Goal: Task Accomplishment & Management: Manage account settings

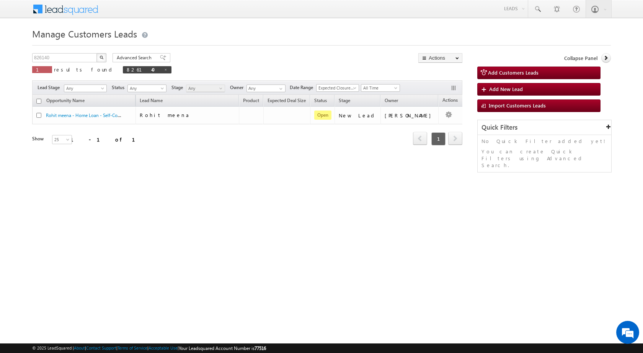
click at [103, 57] on img "button" at bounding box center [101, 57] width 4 height 4
click at [164, 70] on span at bounding box center [166, 70] width 4 height 4
type input "Search Customers Leads"
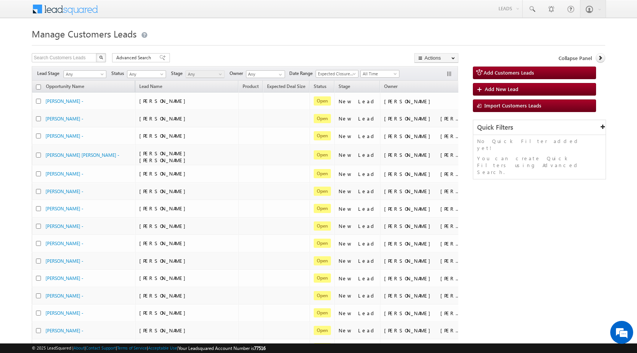
click at [68, 53] on div "Manage Customers Leads Search Customers Leads X 470058 results found Advanced S…" at bounding box center [318, 302] width 573 height 553
click at [67, 56] on input "text" at bounding box center [64, 57] width 65 height 9
paste input "831002"
type input "831002"
click at [103, 57] on button "button" at bounding box center [101, 57] width 10 height 9
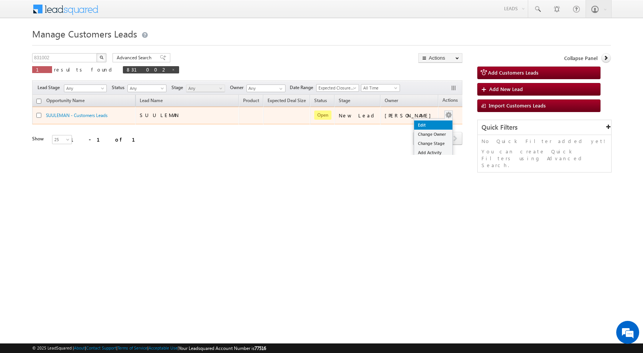
click at [421, 122] on link "Edit" at bounding box center [433, 124] width 38 height 9
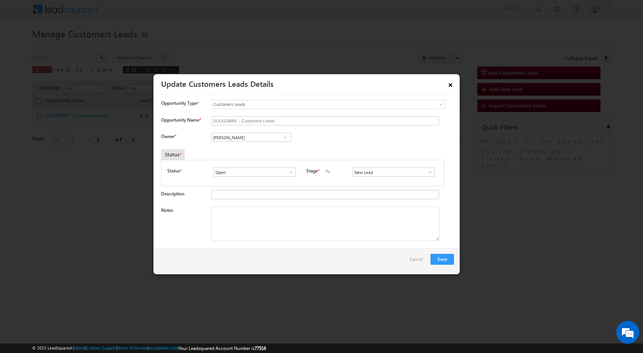
click at [451, 83] on link "×" at bounding box center [450, 83] width 13 height 13
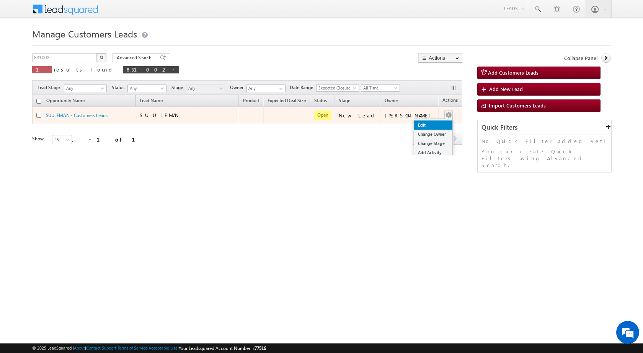
click at [422, 123] on link "Edit" at bounding box center [433, 124] width 38 height 9
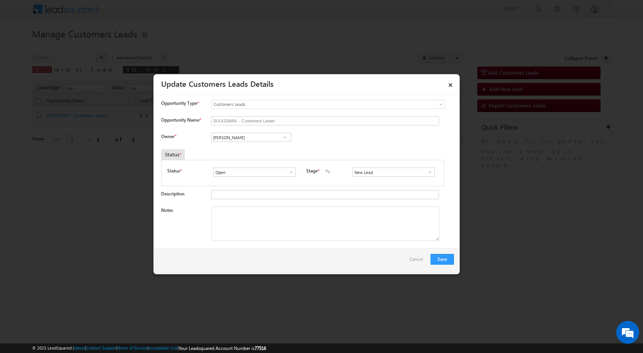
click at [426, 172] on span at bounding box center [430, 172] width 8 height 6
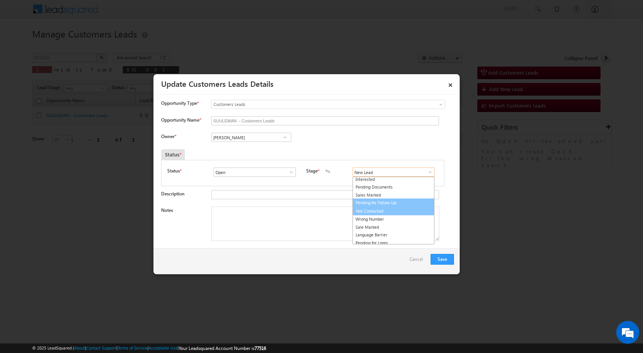
scroll to position [11, 0]
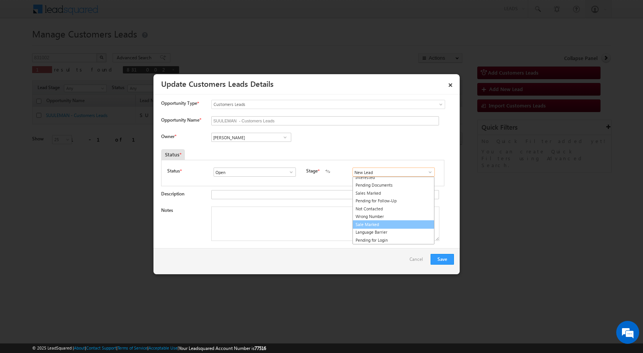
click at [369, 223] on link "Sale Marked" at bounding box center [393, 224] width 82 height 9
type input "Sale Marked"
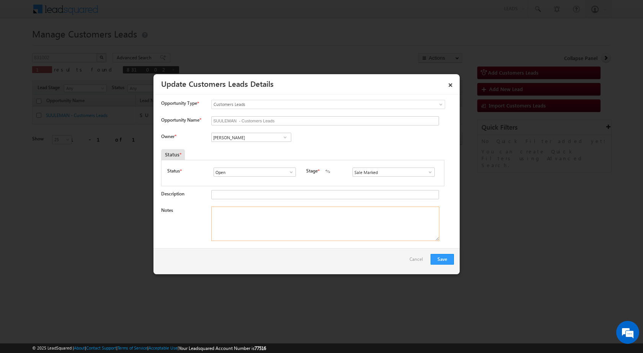
click at [224, 222] on textarea "Notes" at bounding box center [325, 224] width 228 height 34
paste textarea "831002 - VB_KnowMore - SUULEMAN - 7534930157 - CONSTRUCTION - MATHURA 281403 - …"
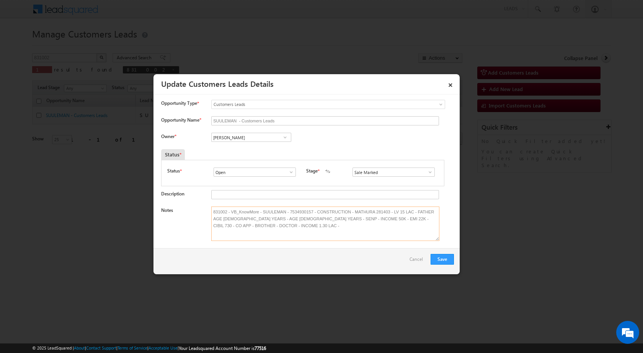
type textarea "831002 - VB_KnowMore - SUULEMAN - 7534930157 - CONSTRUCTION - MATHURA 281403 - …"
click at [259, 137] on input "Santosh Kumar" at bounding box center [251, 137] width 80 height 9
paste input "santosh.kumar2@sgrlimited.in"
drag, startPoint x: 273, startPoint y: 141, endPoint x: 254, endPoint y: 148, distance: 20.2
click at [254, 148] on link "Santosh Kumar santosh.kumar2@sgrlimited.in" at bounding box center [251, 149] width 80 height 15
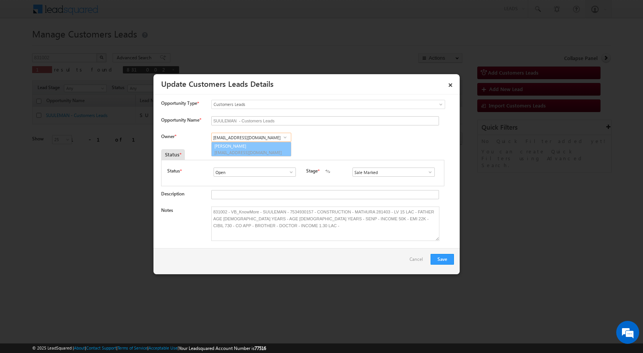
type input "Santosh Kumar"
click at [444, 258] on button "Save" at bounding box center [441, 259] width 23 height 11
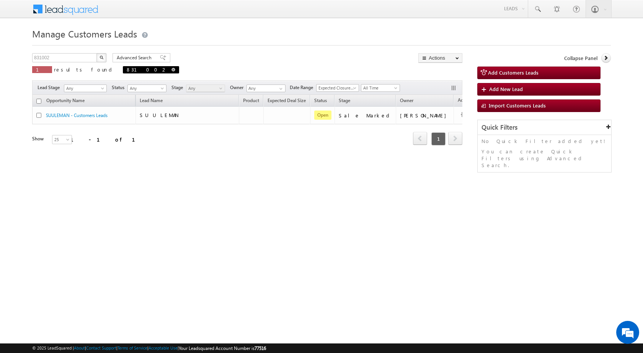
click at [123, 70] on span "831002" at bounding box center [151, 69] width 56 height 7
drag, startPoint x: 62, startPoint y: 59, endPoint x: 9, endPoint y: 55, distance: 52.9
click at [9, 55] on body "Menu Shubham Khandare sitar a8@ks erve." at bounding box center [321, 108] width 643 height 217
paste input "0878"
type input "830878"
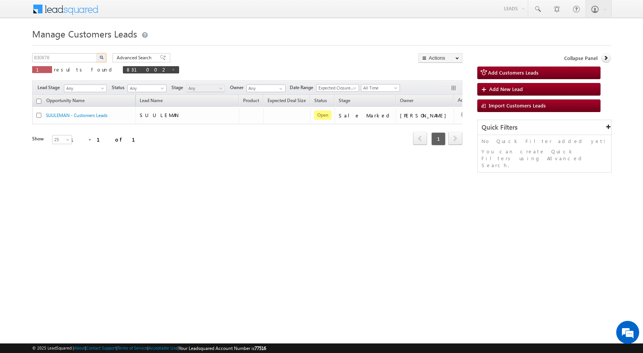
click at [96, 53] on button "button" at bounding box center [101, 57] width 10 height 9
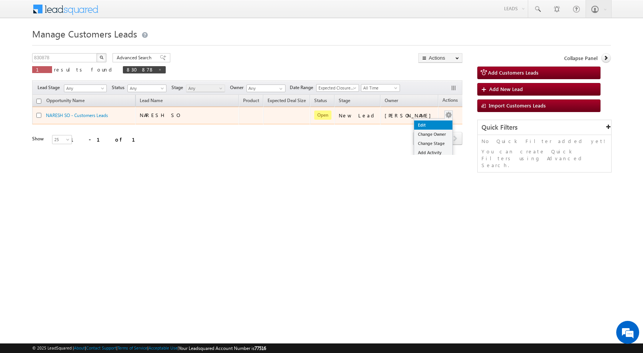
click at [421, 124] on link "Edit" at bounding box center [433, 124] width 38 height 9
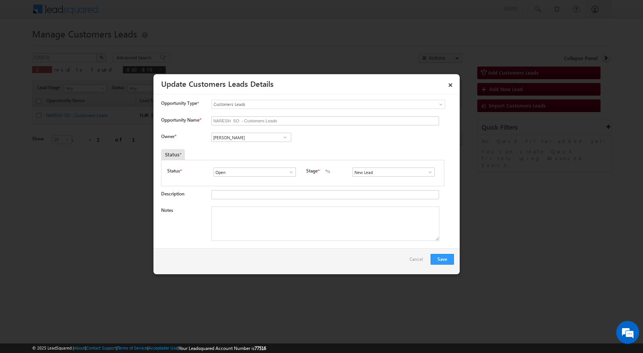
click at [423, 171] on link at bounding box center [428, 172] width 10 height 8
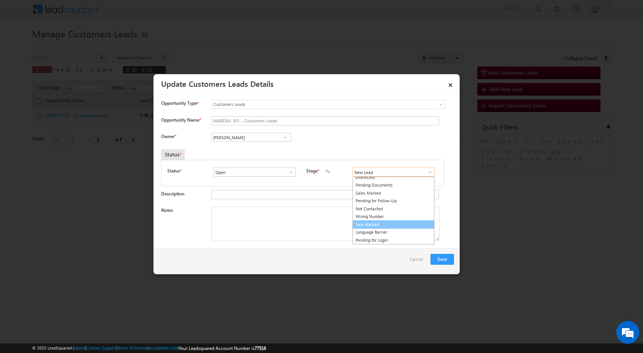
click at [364, 223] on link "Sale Marked" at bounding box center [393, 224] width 82 height 9
type input "Sale Marked"
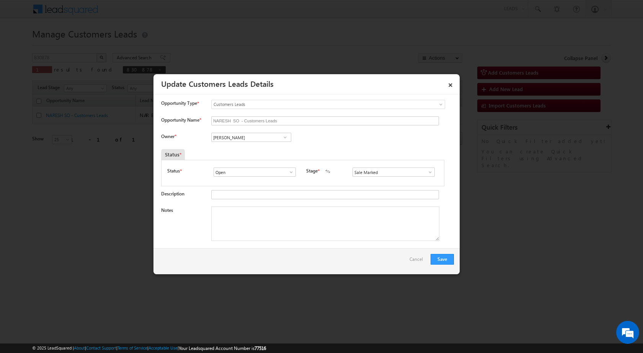
click at [364, 138] on div "Owner * Riya Walia Riya Walia Riya Walia" at bounding box center [307, 139] width 293 height 13
click at [254, 133] on input "Riya Walia" at bounding box center [251, 137] width 80 height 9
paste input "sani.tomar@sgrlimited.in"
click at [253, 148] on link "Sani Tomar sani.tomar@sgrlimited.in" at bounding box center [251, 149] width 80 height 15
type input "Sani Tomar"
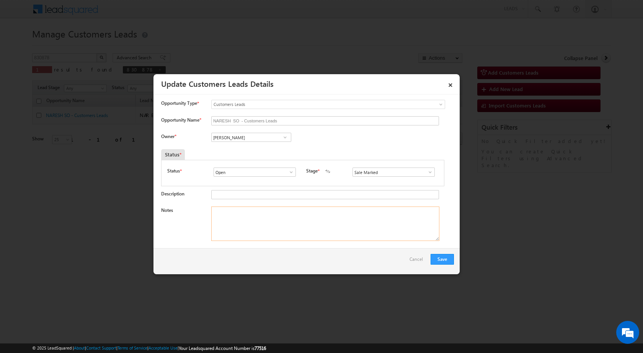
click at [235, 216] on textarea "Notes" at bounding box center [325, 224] width 228 height 34
paste textarea "830878 - VB_Interested - NARESH - 7017781260 - PURCHASE - AGRA 282002 - PV 18 L…"
type textarea "830878 - VB_Interested - NARESH - 7017781260 - PURCHASE - AGRA 282002 - PV 18 L…"
drag, startPoint x: 234, startPoint y: 256, endPoint x: 238, endPoint y: 256, distance: 4.2
click at [237, 256] on div "Save Cancel" at bounding box center [306, 261] width 306 height 26
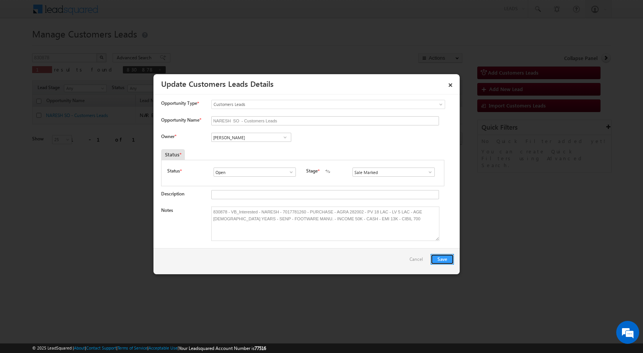
drag, startPoint x: 438, startPoint y: 259, endPoint x: 449, endPoint y: 222, distance: 38.4
click at [449, 222] on div "× Update Customers Leads Details Activity Fields Attachments Opportunity Type *…" at bounding box center [306, 174] width 306 height 200
click at [439, 260] on button "Save" at bounding box center [441, 259] width 23 height 11
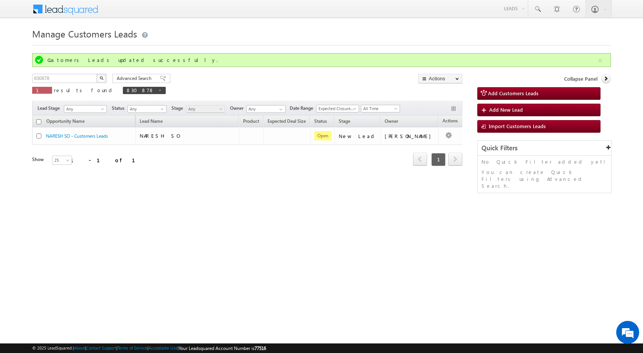
click at [64, 229] on html "Menu Shubham Khandare sitar a8@ks erve." at bounding box center [321, 118] width 643 height 236
